Goal: Task Accomplishment & Management: Use online tool/utility

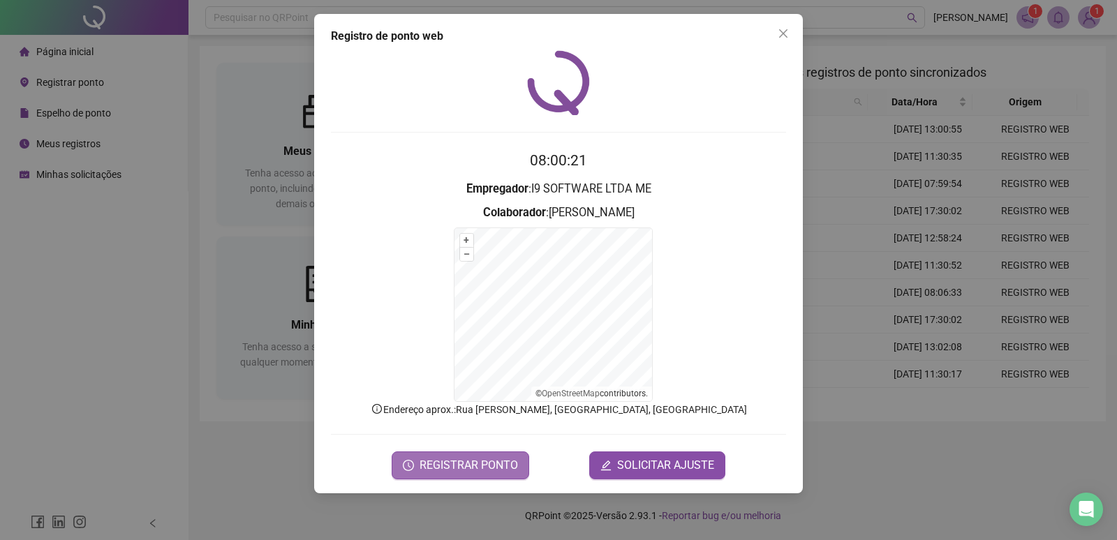
click at [477, 477] on button "REGISTRAR PONTO" at bounding box center [459, 466] width 137 height 28
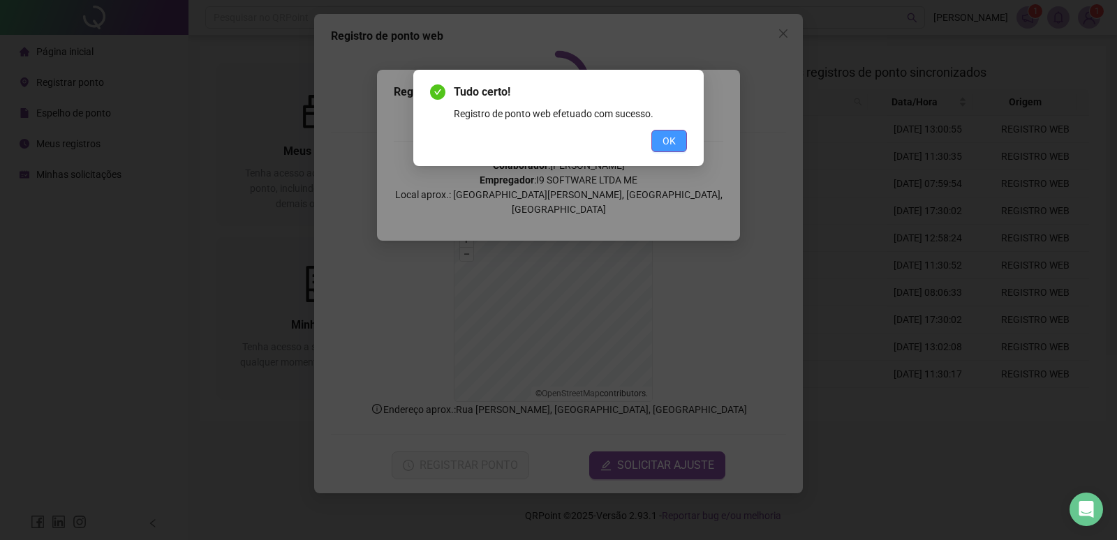
click at [676, 140] on button "OK" at bounding box center [669, 141] width 36 height 22
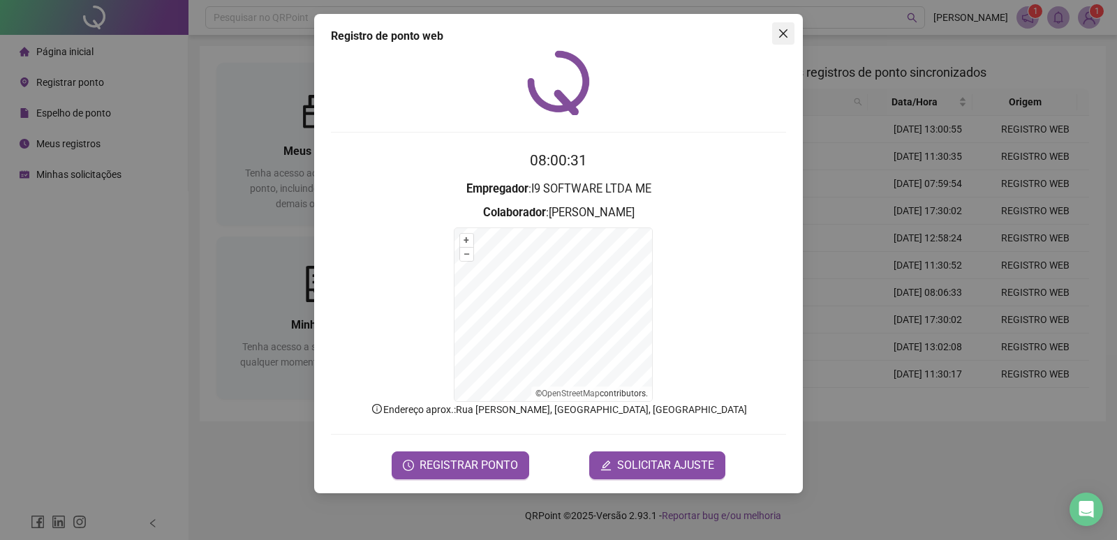
click at [786, 35] on icon "close" at bounding box center [782, 33] width 11 height 11
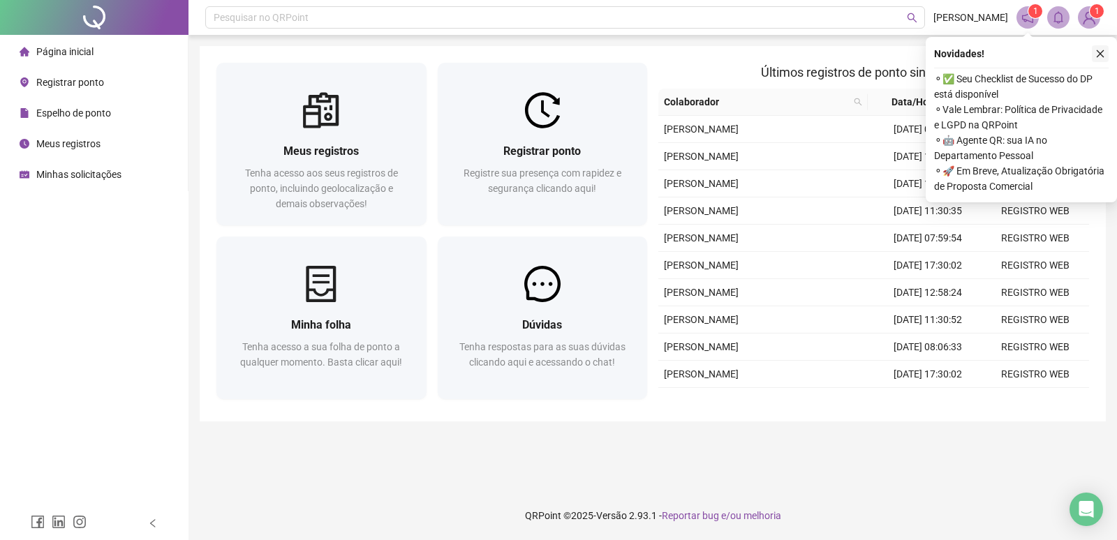
click at [1094, 49] on button "button" at bounding box center [1099, 53] width 17 height 17
